Goal: Task Accomplishment & Management: Use online tool/utility

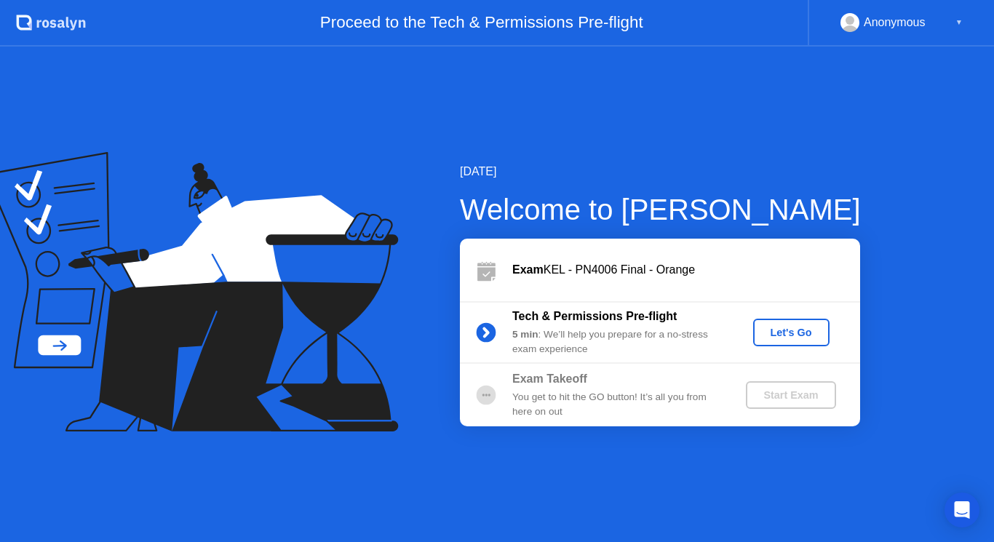
click at [794, 343] on button "Let's Go" at bounding box center [791, 333] width 76 height 28
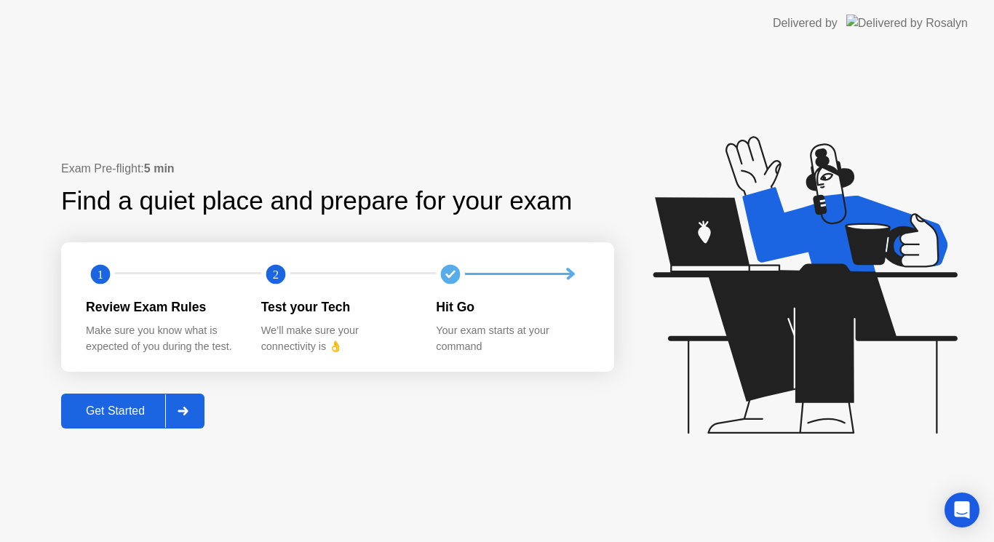
click at [143, 397] on button "Get Started" at bounding box center [132, 411] width 143 height 35
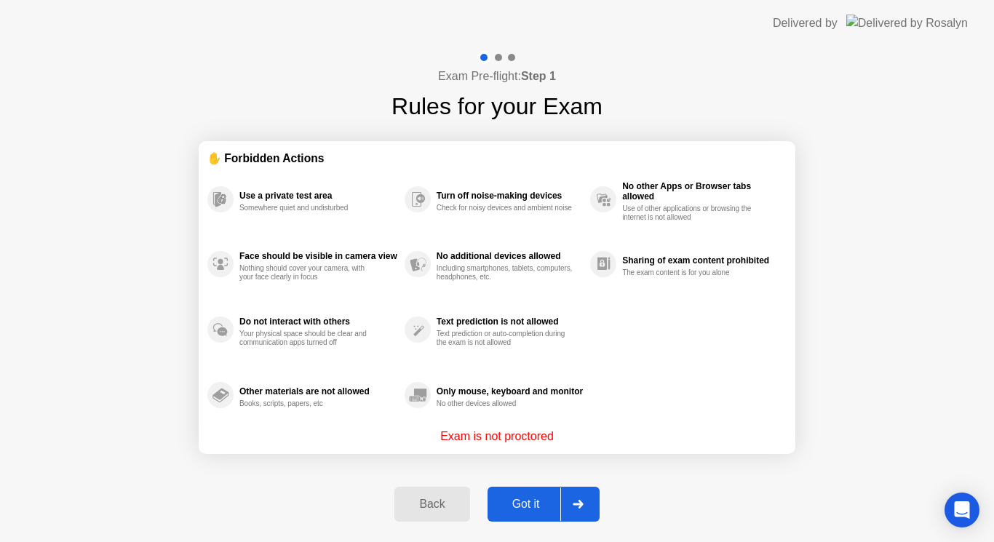
click at [509, 498] on div "Got it" at bounding box center [526, 504] width 68 height 13
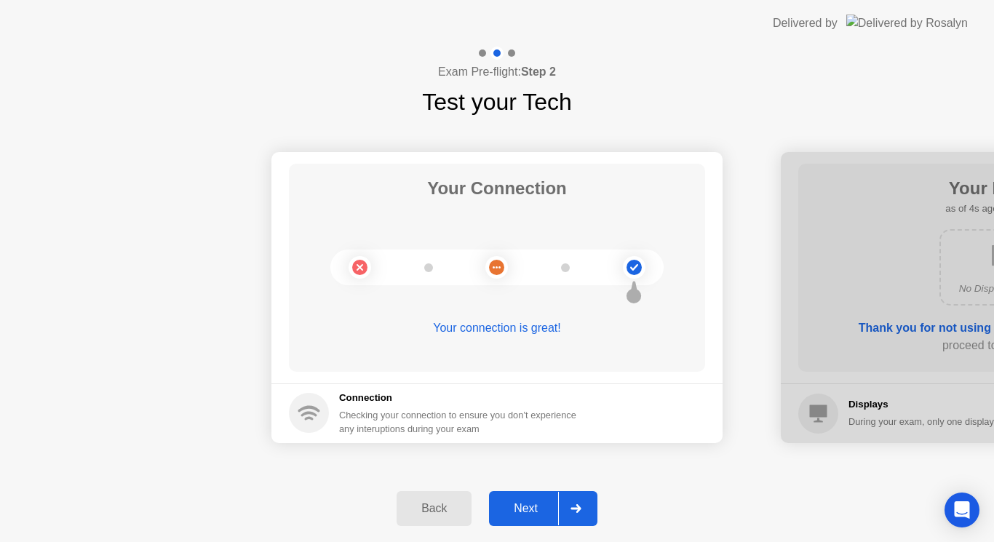
click at [535, 508] on div "Next" at bounding box center [525, 508] width 65 height 13
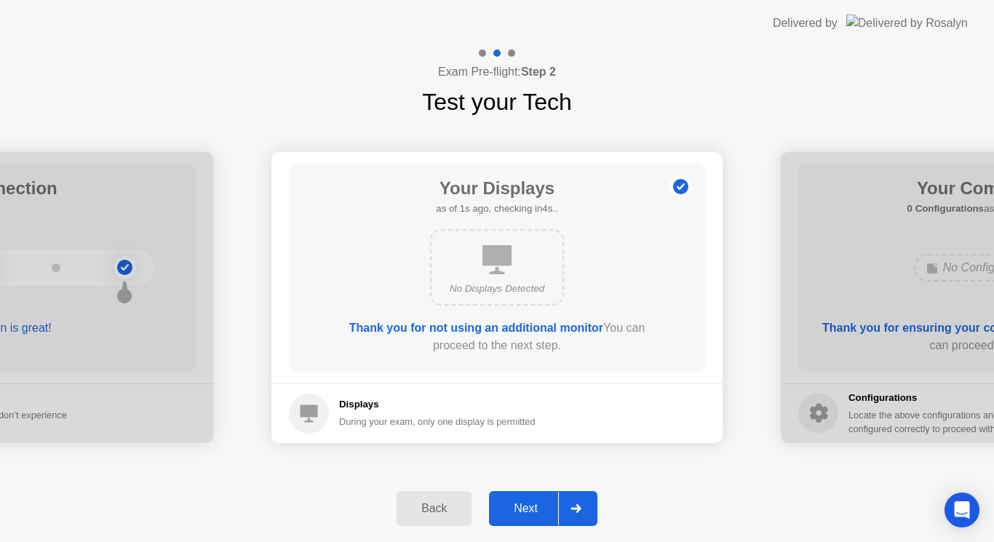
click at [535, 508] on div "Next" at bounding box center [525, 508] width 65 height 13
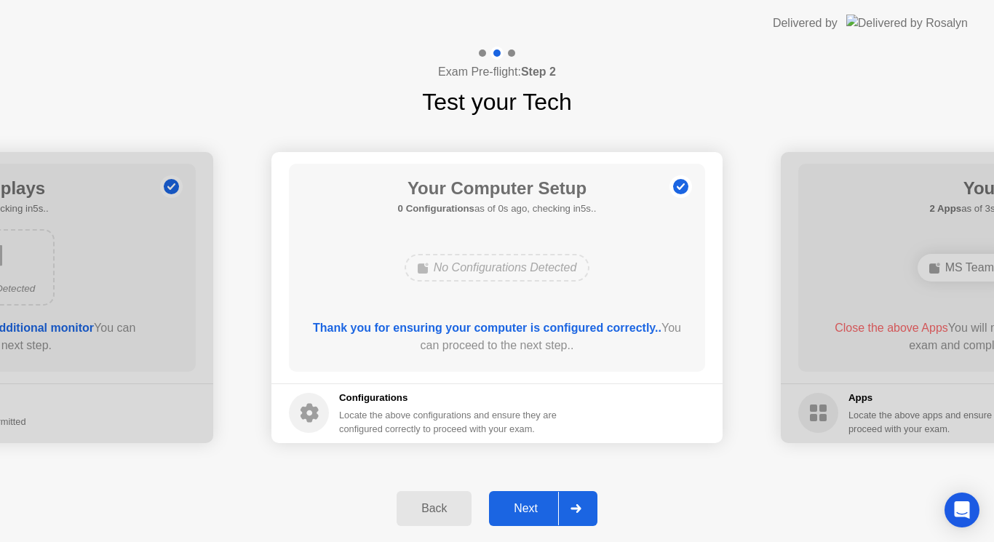
click at [535, 508] on div "Next" at bounding box center [525, 508] width 65 height 13
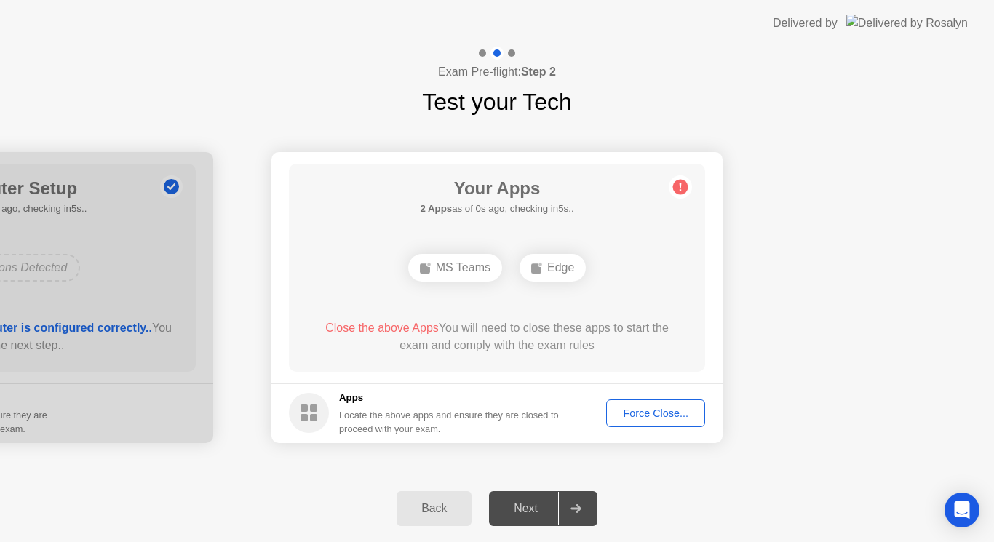
click at [650, 421] on button "Force Close..." at bounding box center [655, 413] width 99 height 28
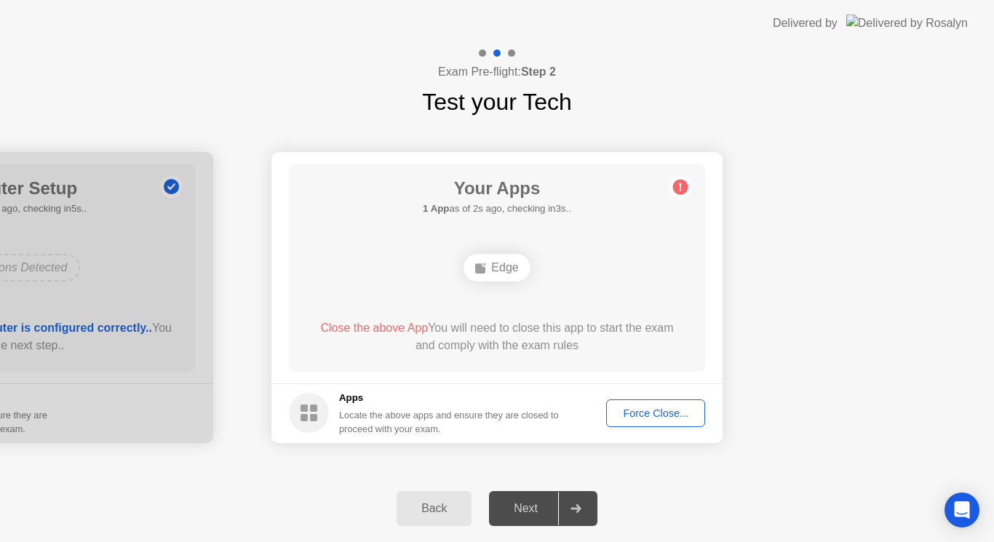
click at [645, 414] on div "Force Close..." at bounding box center [655, 413] width 89 height 12
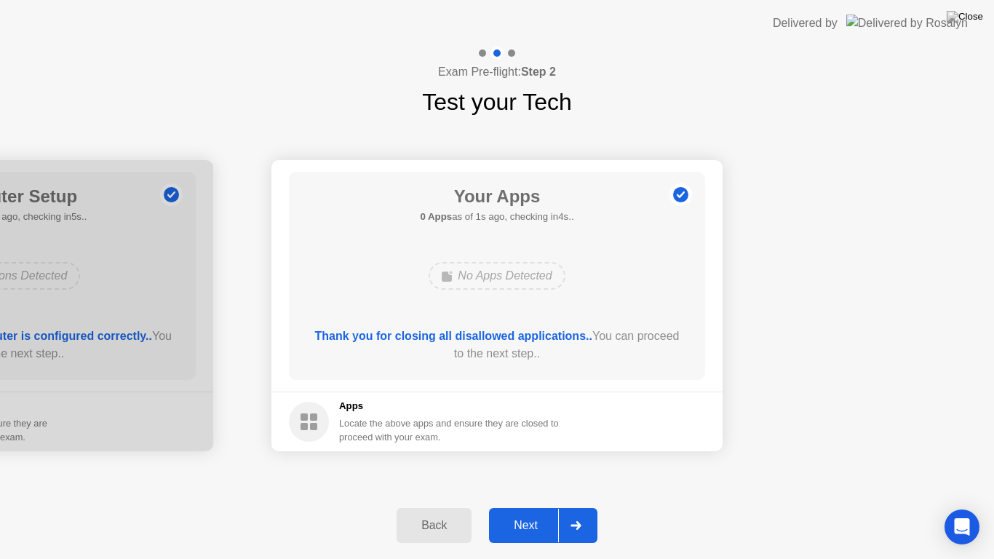
click at [522, 522] on div "Next" at bounding box center [525, 525] width 65 height 13
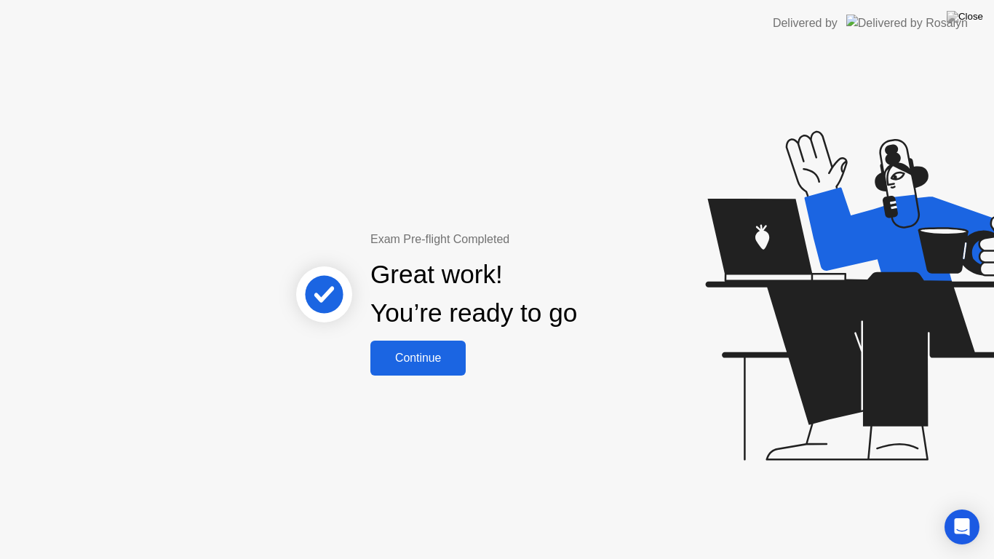
click at [427, 351] on div "Continue" at bounding box center [418, 357] width 87 height 13
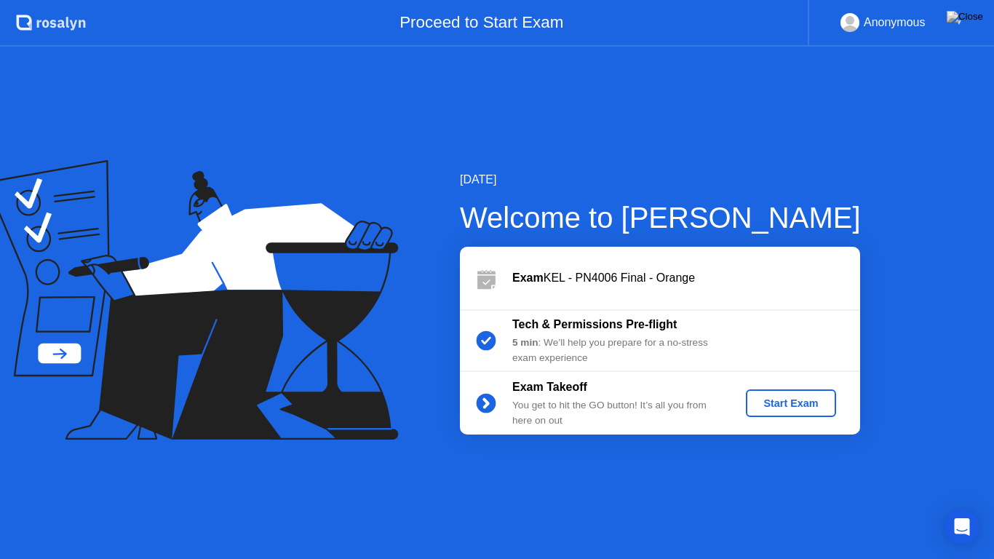
click at [804, 409] on div "Start Exam" at bounding box center [791, 403] width 78 height 12
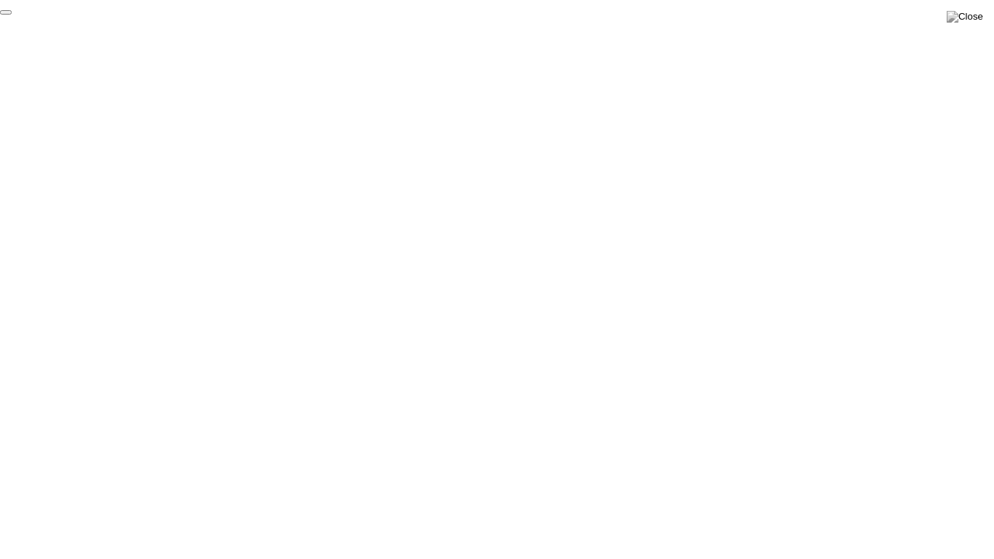
click at [12, 15] on button "End Proctoring Session" at bounding box center [6, 12] width 12 height 4
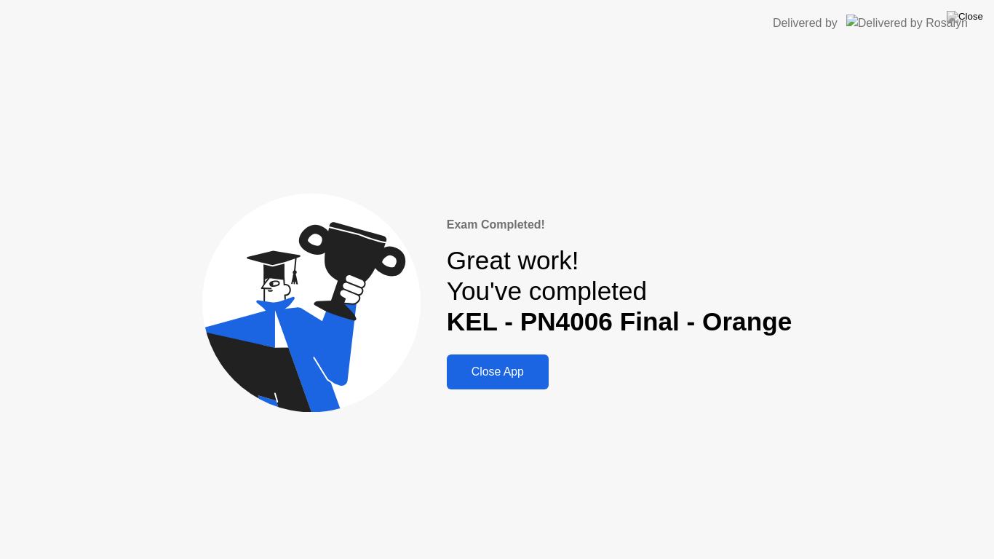
click at [513, 360] on button "Close App" at bounding box center [498, 371] width 102 height 35
